Goal: Transaction & Acquisition: Purchase product/service

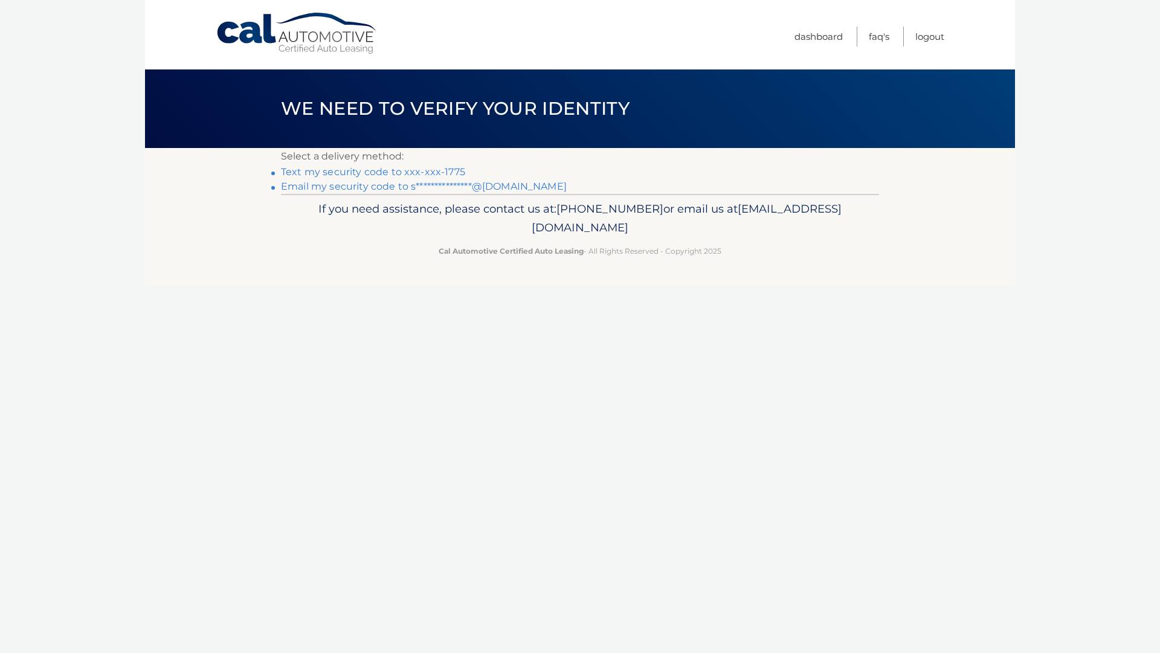
click at [415, 174] on link "Text my security code to xxx-xxx-1775" at bounding box center [373, 171] width 184 height 11
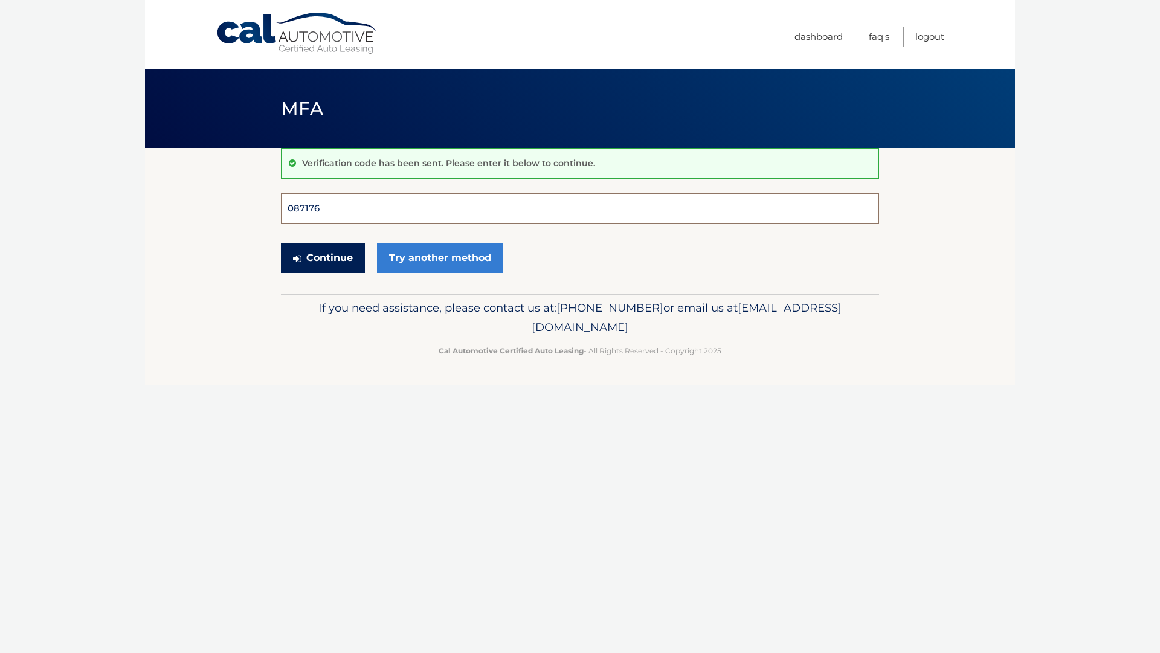
type input "087176"
click at [322, 257] on button "Continue" at bounding box center [323, 258] width 84 height 30
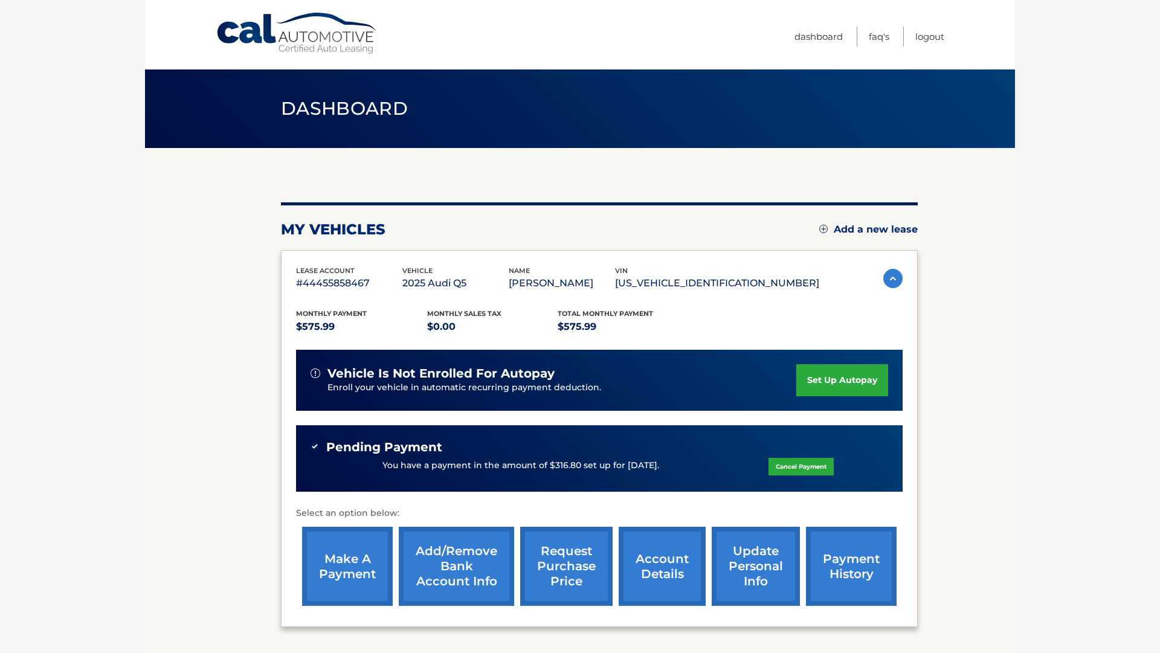
click at [788, 466] on link "Cancel Payment" at bounding box center [800, 467] width 65 height 18
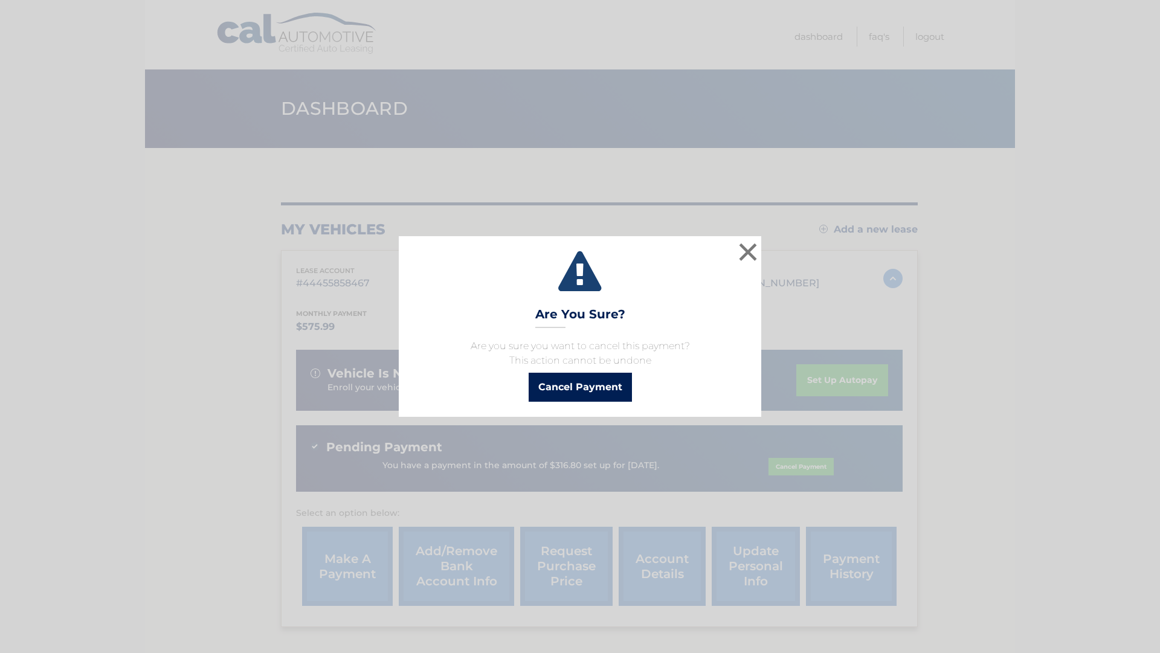
click at [600, 387] on button "Cancel Payment" at bounding box center [579, 387] width 103 height 29
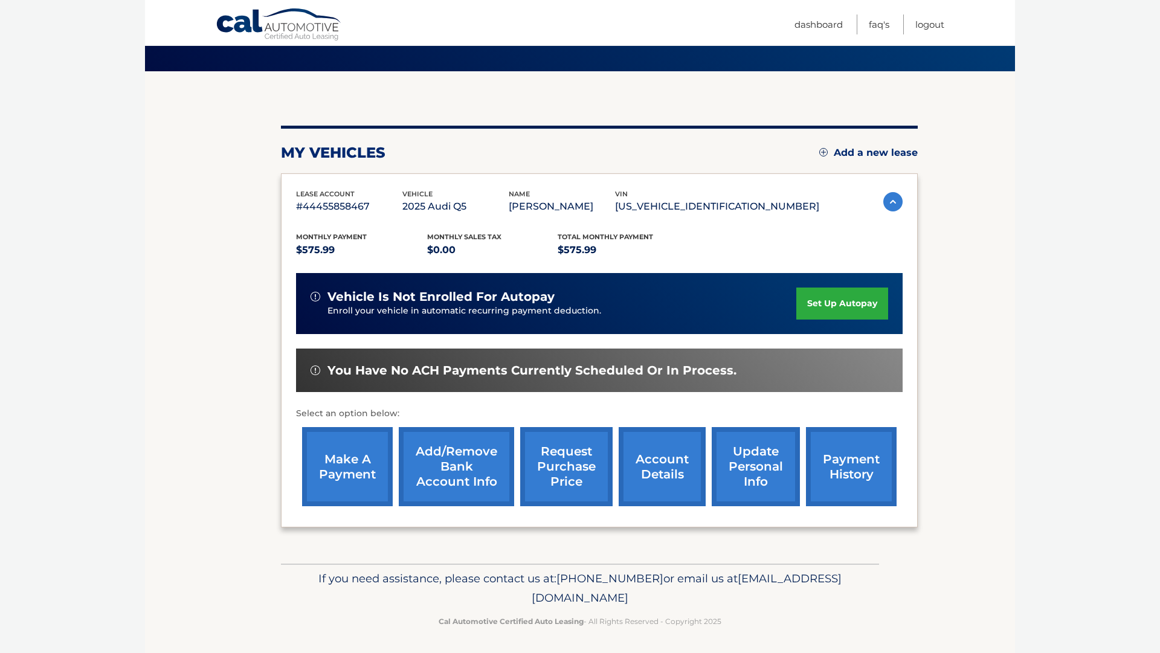
scroll to position [76, 0]
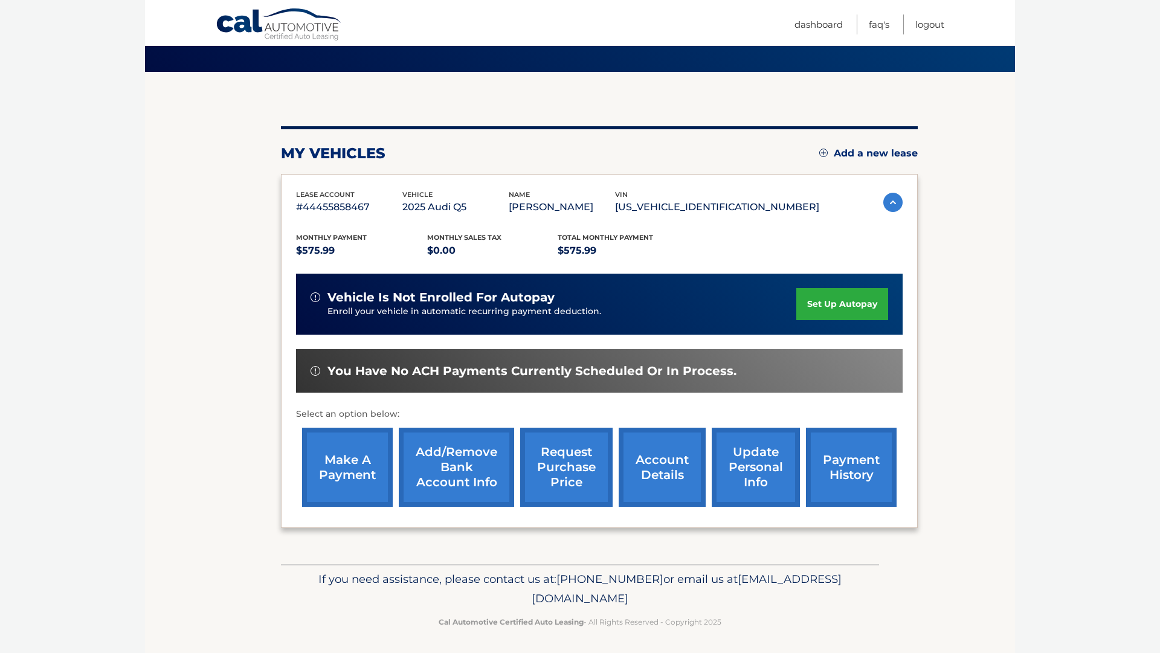
click at [337, 464] on link "make a payment" at bounding box center [347, 467] width 91 height 79
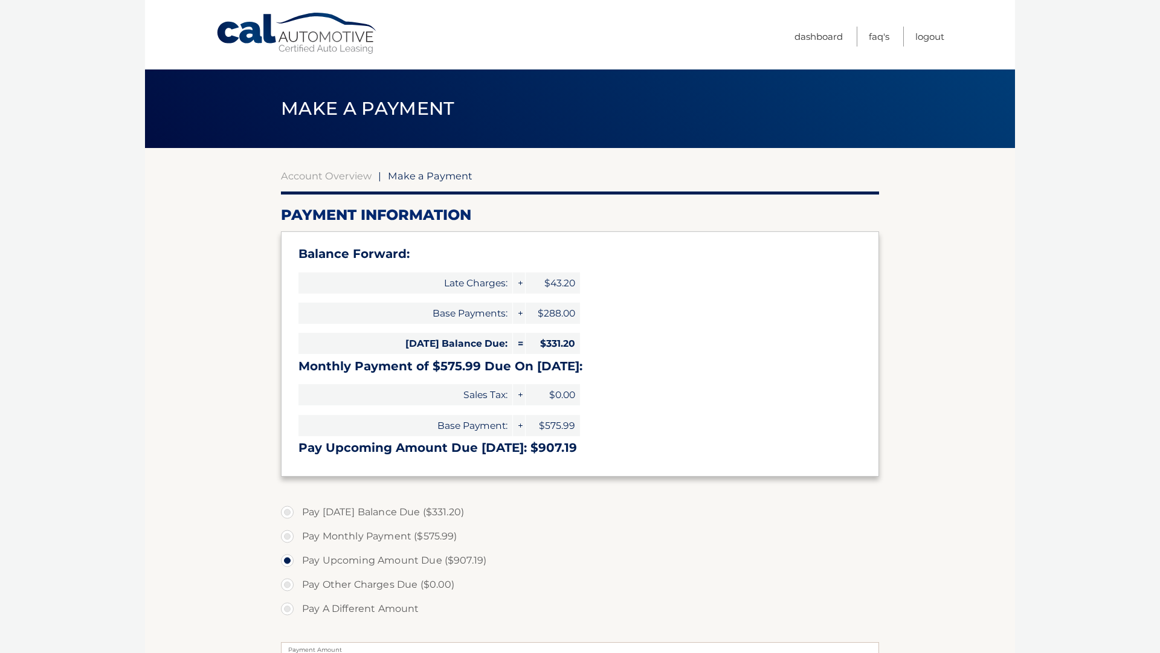
select select "MjMzNjg3OGQtYTExNS00NTlhLTkyOTEtMTFjZjMxNDI4ZmFj"
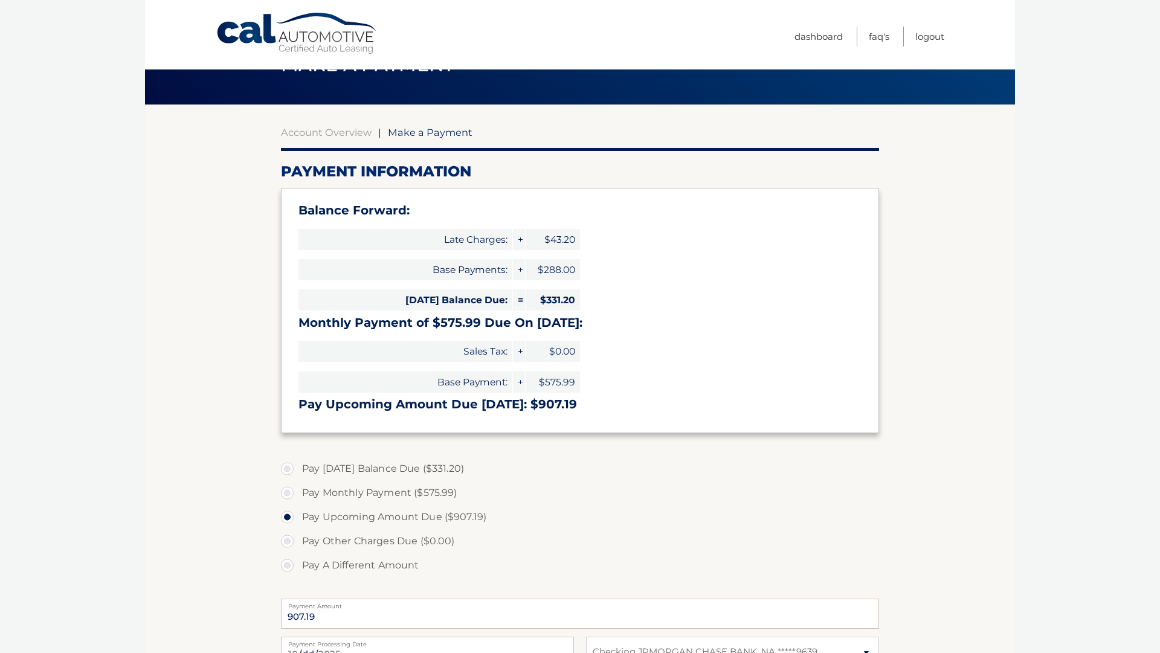
scroll to position [50, 0]
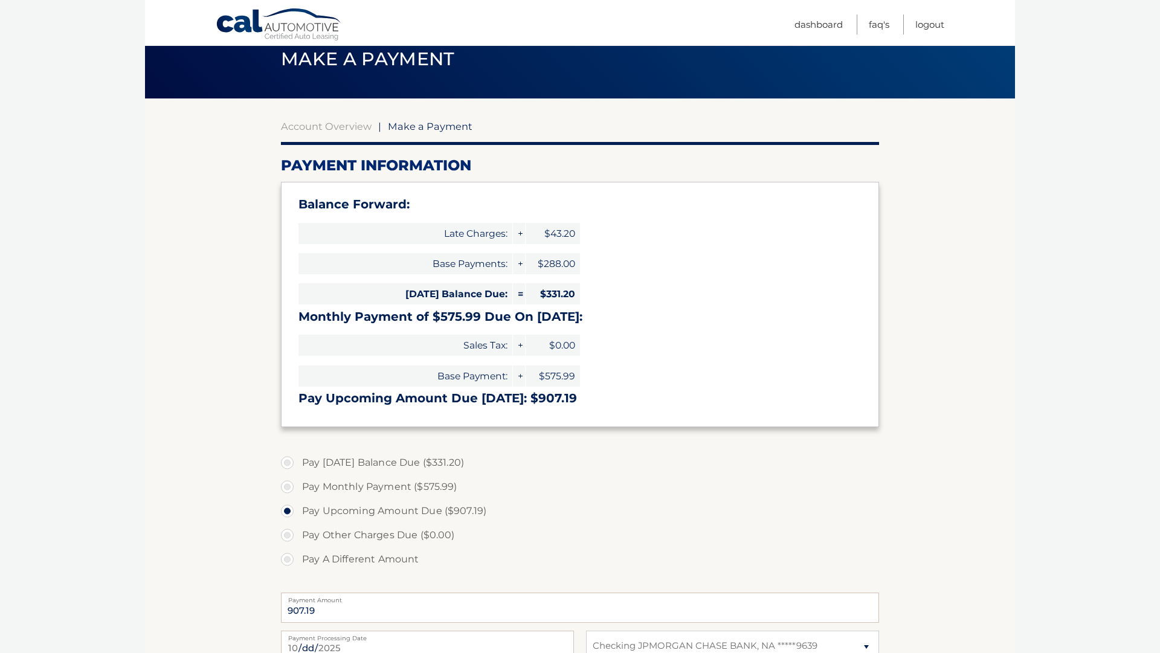
click at [370, 460] on label "Pay [DATE] Balance Due ($331.20)" at bounding box center [580, 463] width 598 height 24
click at [298, 460] on input "Pay [DATE] Balance Due ($331.20)" at bounding box center [292, 460] width 12 height 19
radio input "true"
type input "331.20"
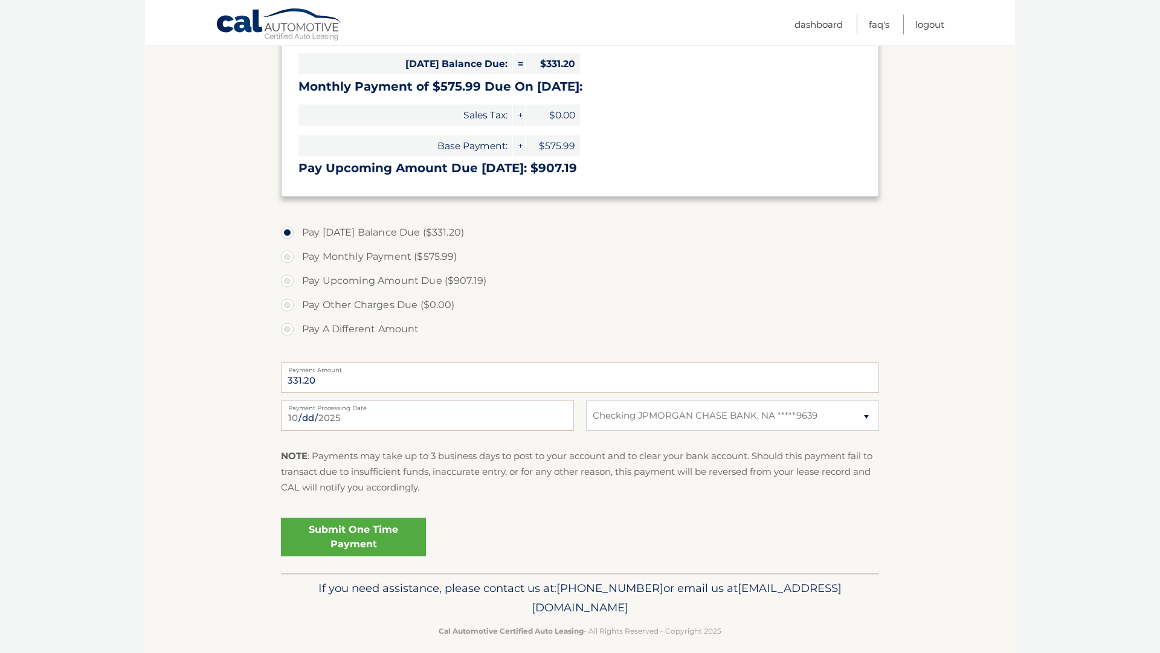
scroll to position [280, 0]
click at [485, 417] on input "[DATE]" at bounding box center [427, 415] width 293 height 30
type input "[DATE]"
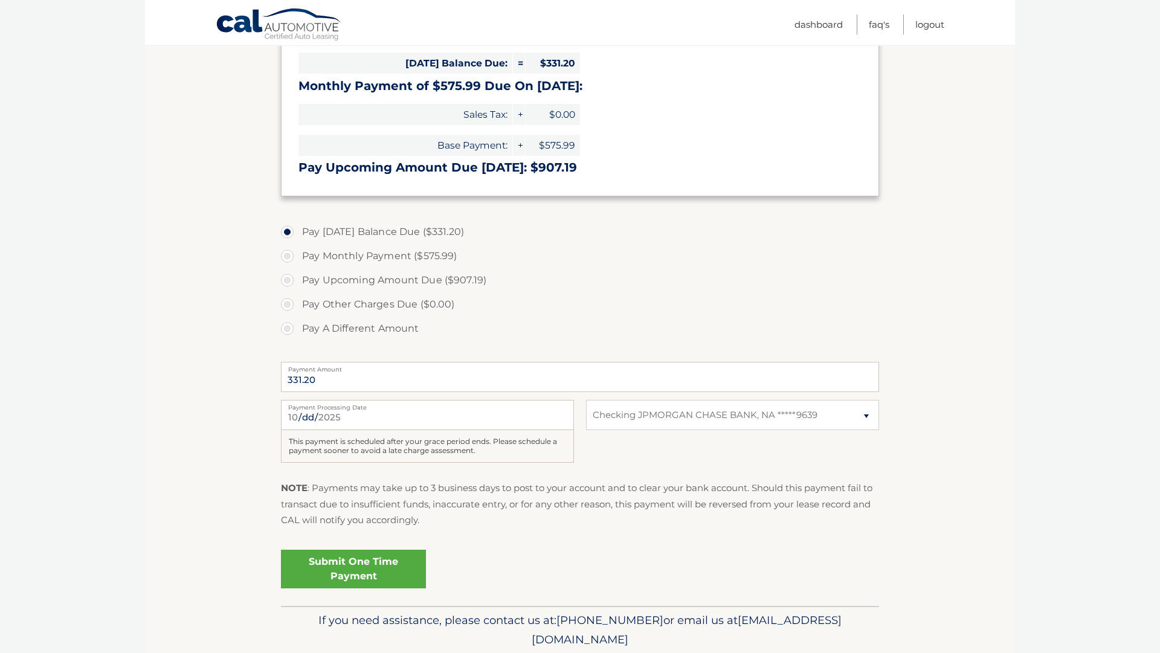
click at [463, 448] on div "This payment is scheduled after your grace period ends. Please schedule a payme…" at bounding box center [427, 446] width 293 height 33
click at [349, 568] on link "Submit One Time Payment" at bounding box center [353, 569] width 145 height 39
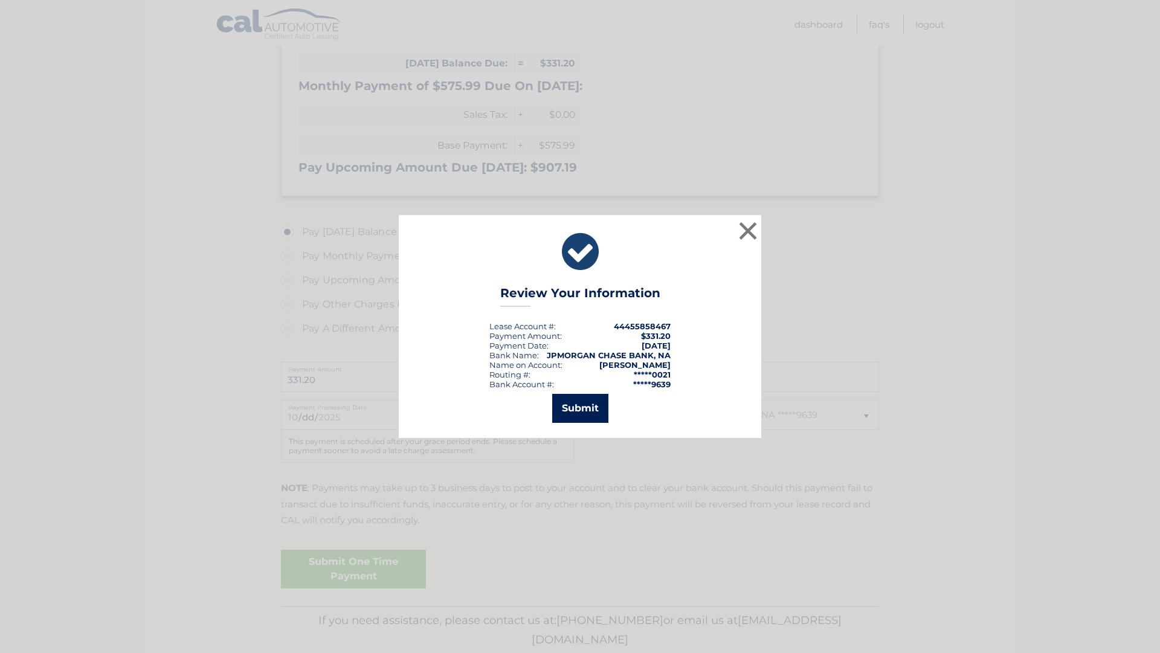
click at [596, 405] on button "Submit" at bounding box center [580, 408] width 56 height 29
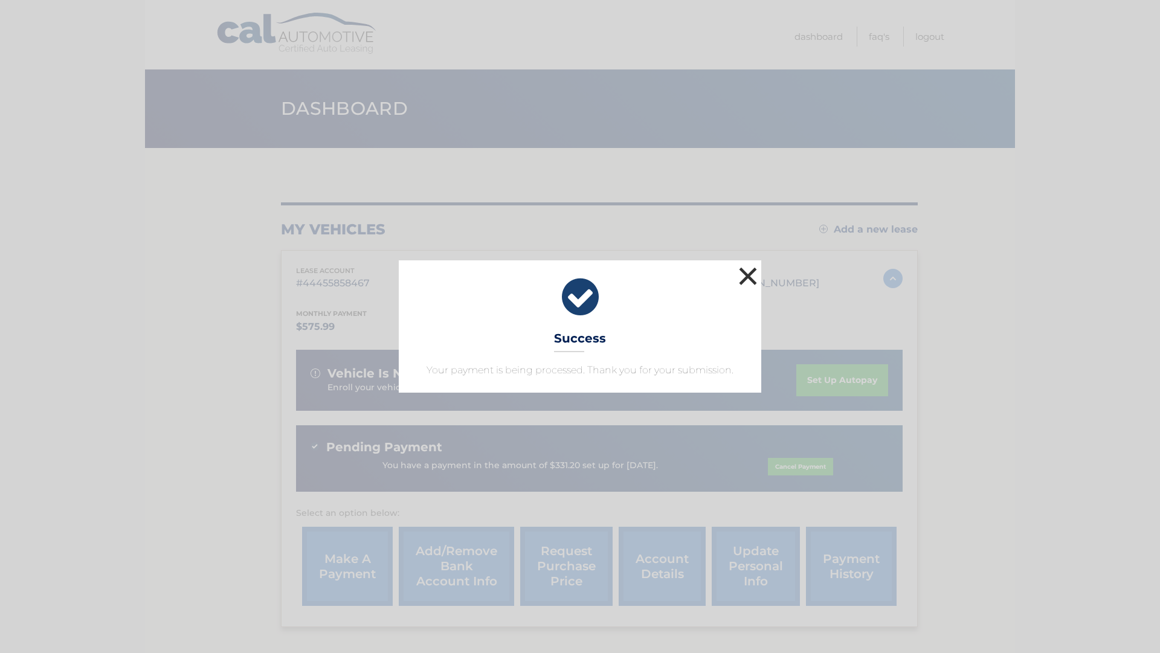
click at [744, 275] on button "×" at bounding box center [748, 276] width 24 height 24
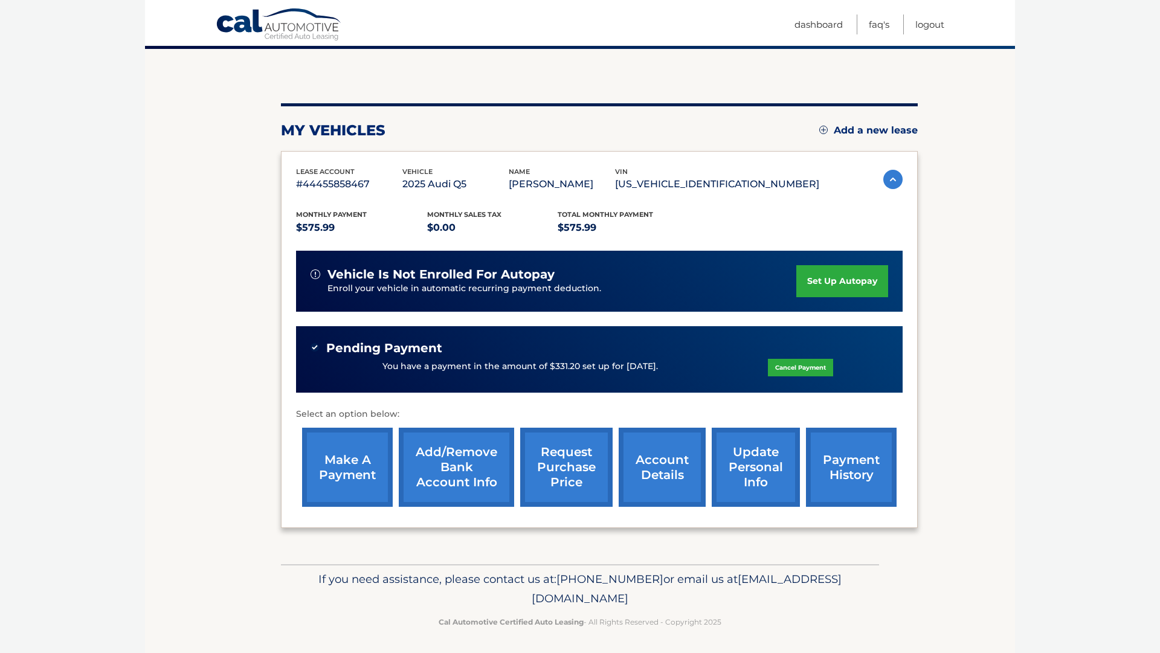
scroll to position [98, 0]
